Goal: Transaction & Acquisition: Purchase product/service

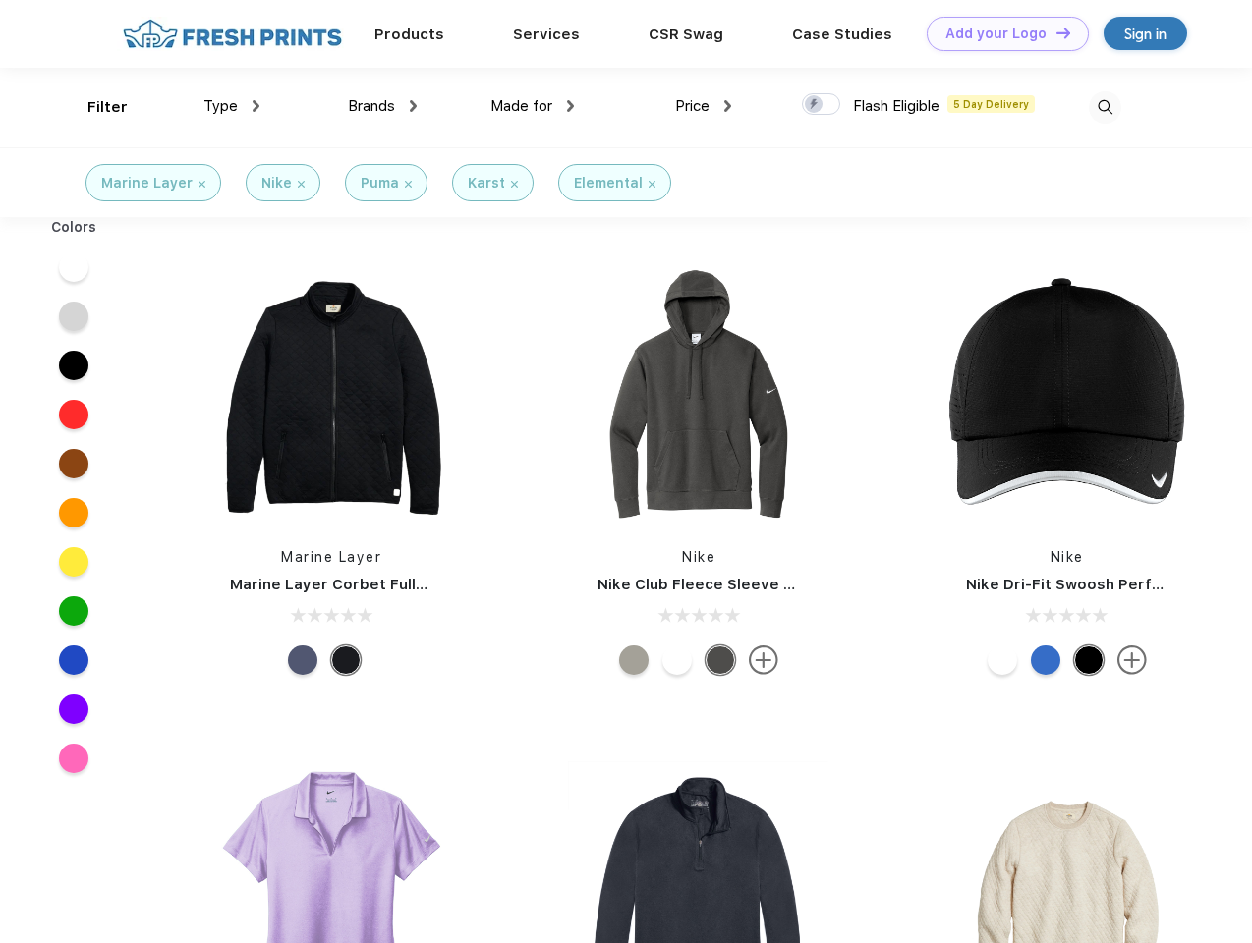
scroll to position [1, 0]
click at [1000, 33] on link "Add your Logo Design Tool" at bounding box center [1008, 34] width 162 height 34
click at [0, 0] on div "Design Tool" at bounding box center [0, 0] width 0 height 0
click at [1054, 32] on link "Add your Logo Design Tool" at bounding box center [1008, 34] width 162 height 34
click at [94, 107] on div "Filter" at bounding box center [107, 107] width 40 height 23
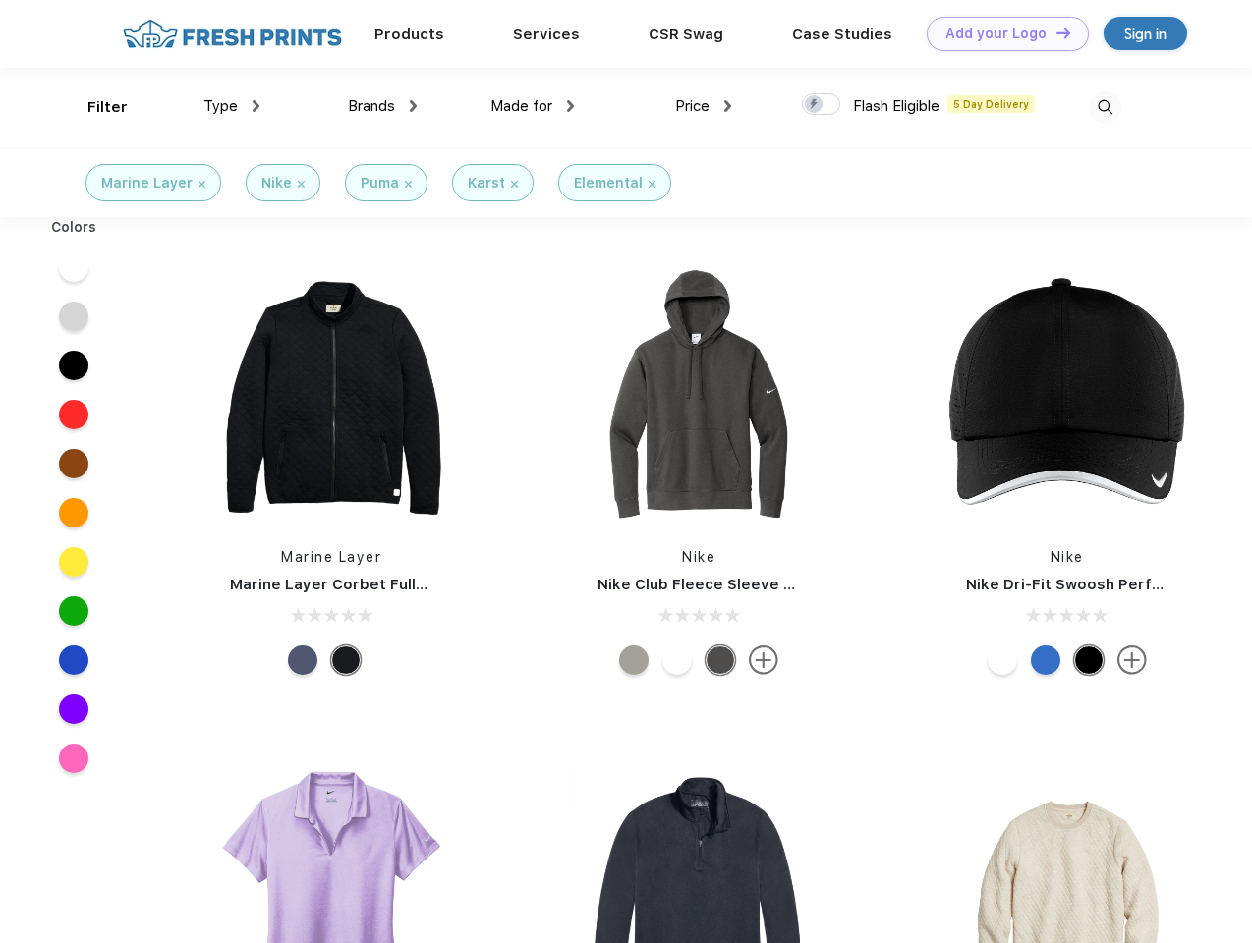
click at [232, 106] on span "Type" at bounding box center [220, 106] width 34 height 18
click at [382, 106] on span "Brands" at bounding box center [371, 106] width 47 height 18
click at [533, 106] on span "Made for" at bounding box center [521, 106] width 62 height 18
click at [704, 106] on span "Price" at bounding box center [692, 106] width 34 height 18
click at [822, 105] on div at bounding box center [821, 104] width 38 height 22
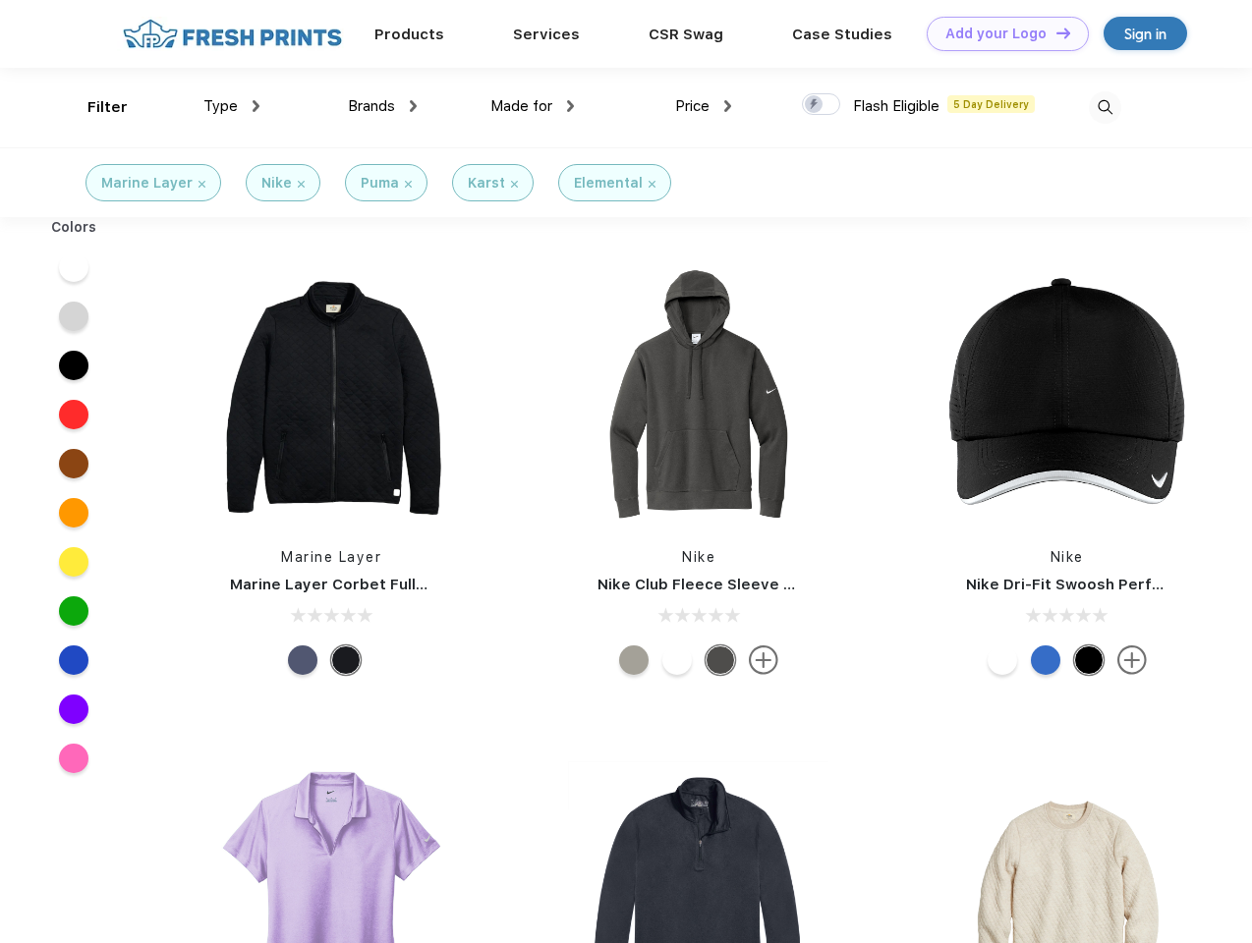
click at [815, 105] on input "checkbox" at bounding box center [808, 98] width 13 height 13
click at [1105, 107] on img at bounding box center [1105, 107] width 32 height 32
